Goal: Navigation & Orientation: Find specific page/section

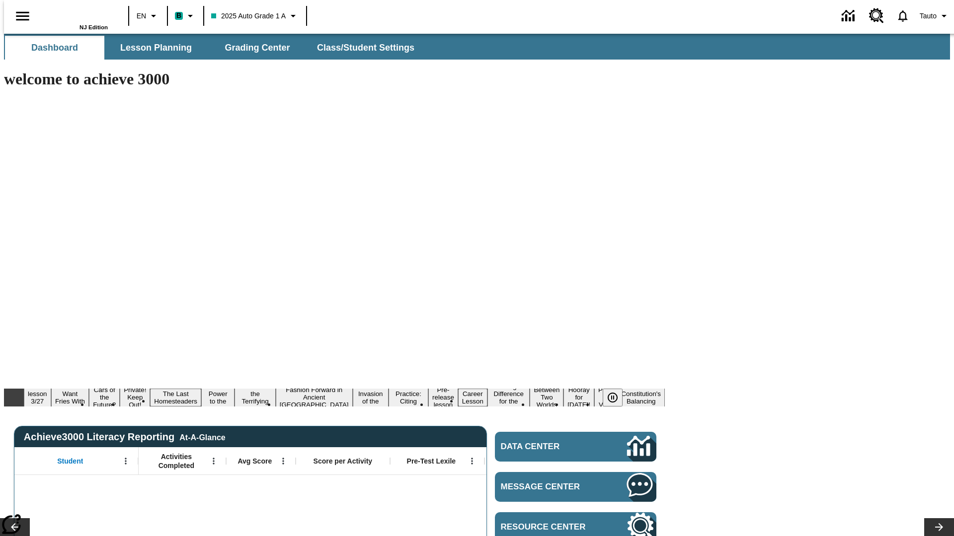
type input "-1"
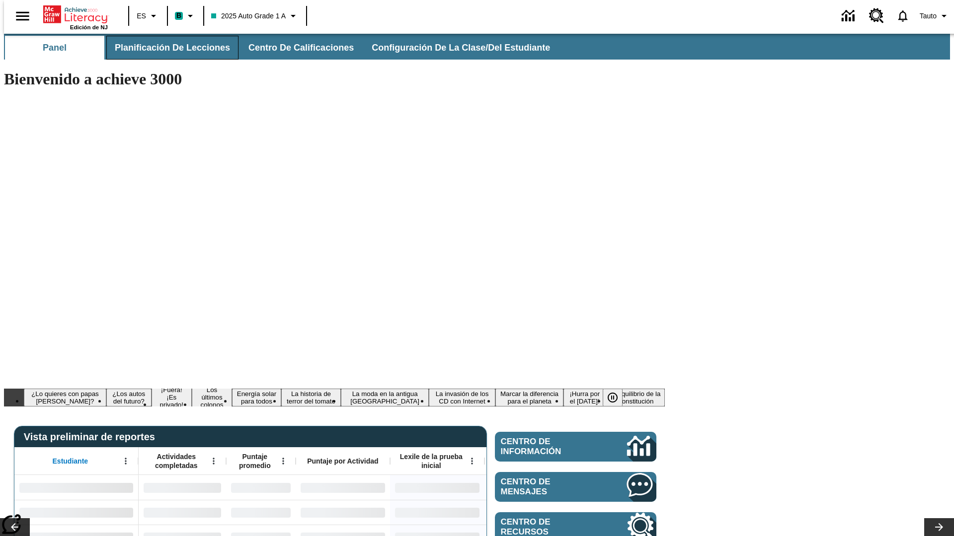
click at [166, 48] on span "Planificación de lecciones" at bounding box center [172, 47] width 115 height 11
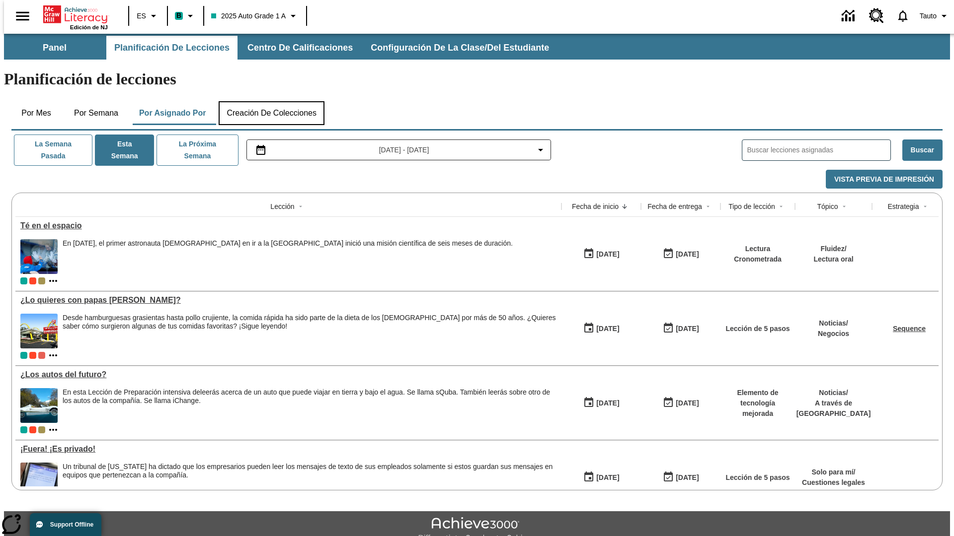
click at [271, 101] on button "Creación de colecciones" at bounding box center [272, 113] width 106 height 24
